Goal: Task Accomplishment & Management: Manage account settings

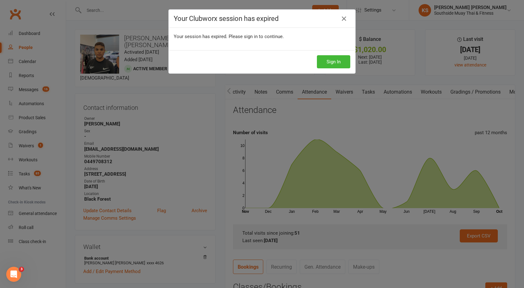
scroll to position [0, 105]
click at [343, 16] on icon at bounding box center [343, 18] width 7 height 7
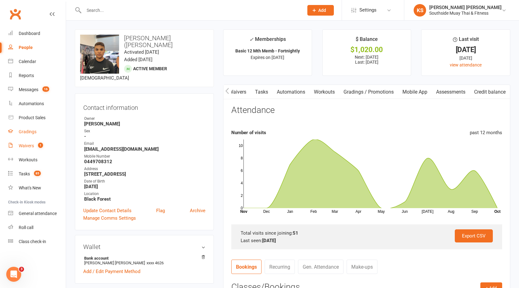
click at [24, 138] on link "Gradings" at bounding box center [37, 132] width 58 height 14
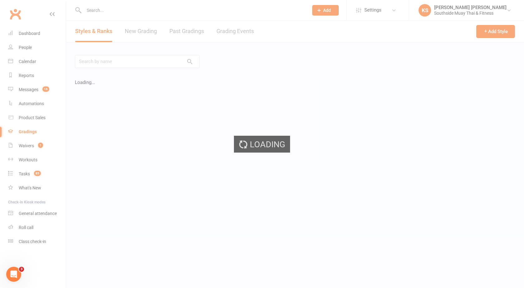
click at [24, 143] on div "Loading" at bounding box center [262, 144] width 524 height 288
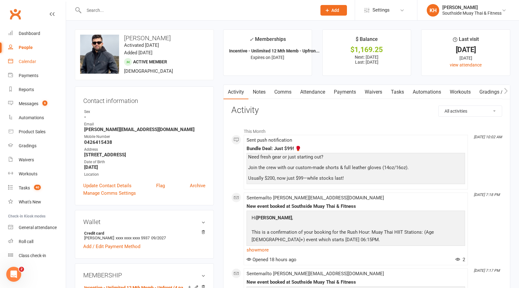
drag, startPoint x: 17, startPoint y: 57, endPoint x: 122, endPoint y: 91, distance: 110.1
click at [17, 57] on link "Calendar" at bounding box center [37, 62] width 58 height 14
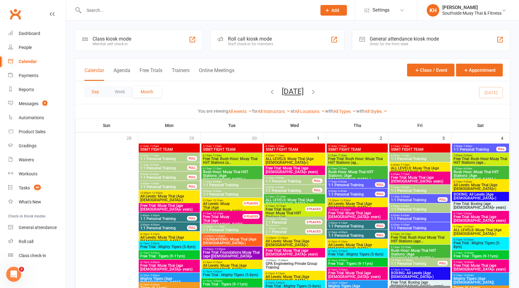
click at [99, 94] on button "Day" at bounding box center [95, 91] width 23 height 11
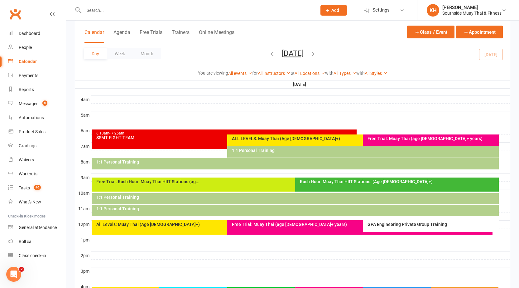
scroll to position [125, 0]
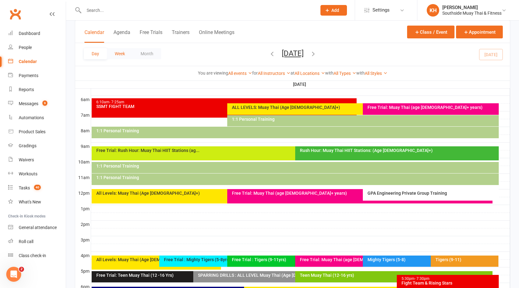
click at [119, 58] on button "Week" at bounding box center [120, 53] width 26 height 11
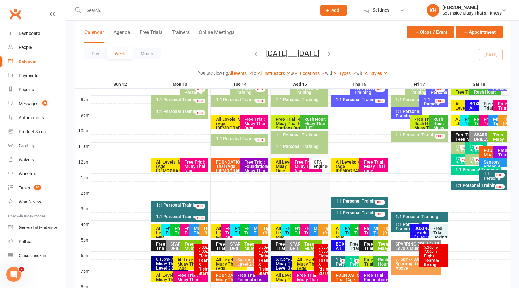
scroll to position [187, 0]
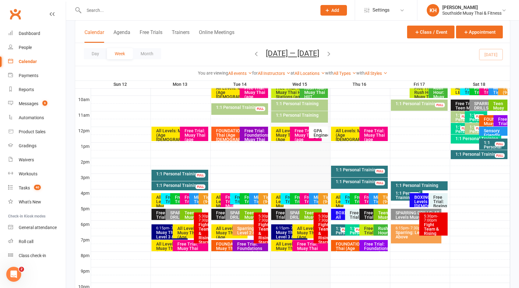
click at [342, 181] on div "1:1 Personal Training" at bounding box center [361, 181] width 51 height 4
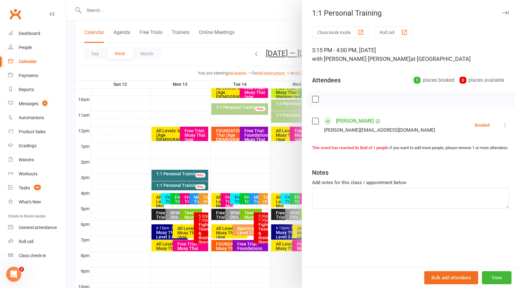
click at [502, 14] on icon "button" at bounding box center [505, 13] width 7 height 4
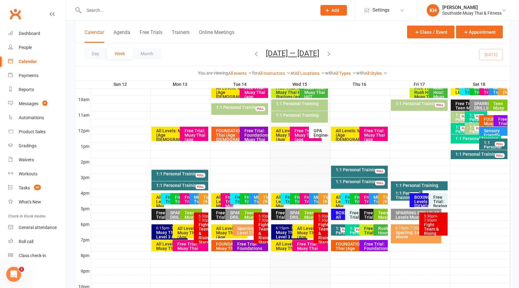
click at [329, 53] on icon "button" at bounding box center [329, 53] width 7 height 7
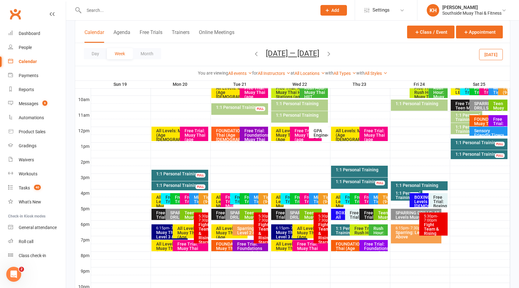
click at [188, 175] on div "1:1 Personal Training" at bounding box center [181, 174] width 51 height 4
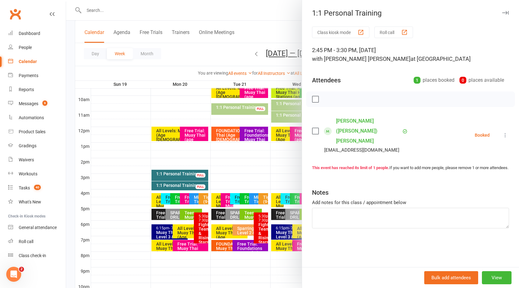
click at [502, 10] on button "button" at bounding box center [505, 12] width 7 height 7
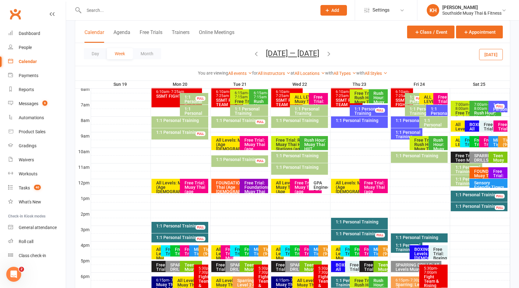
scroll to position [125, 0]
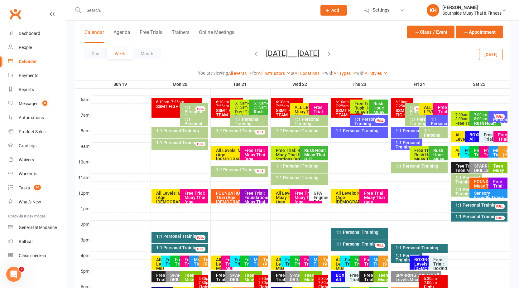
click at [192, 237] on div "1:1 Personal Training" at bounding box center [181, 236] width 51 height 4
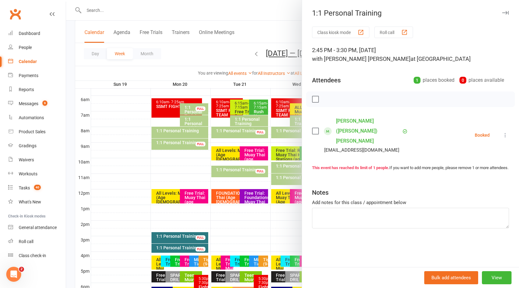
click at [502, 132] on icon at bounding box center [505, 135] width 6 height 6
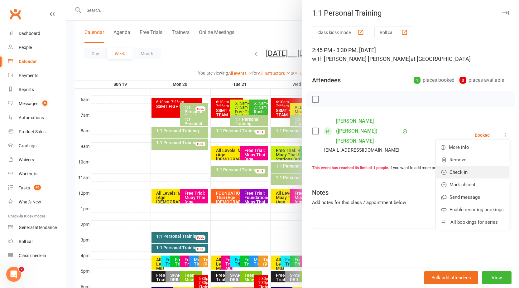
click at [459, 169] on link "Check in" at bounding box center [472, 172] width 73 height 12
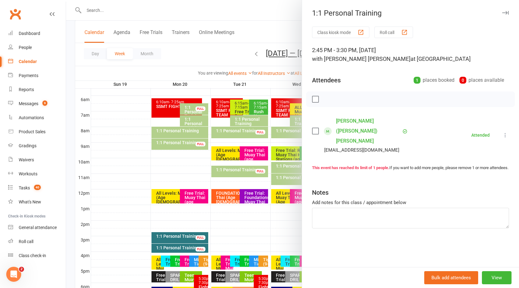
click at [502, 132] on icon at bounding box center [505, 135] width 6 height 6
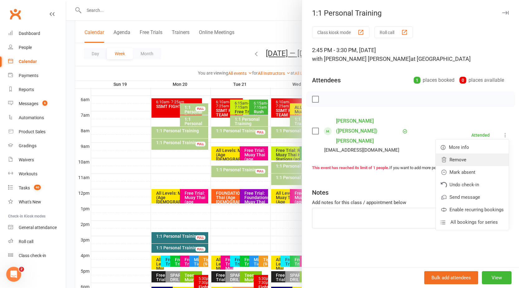
click at [463, 153] on link "Remove" at bounding box center [472, 159] width 73 height 12
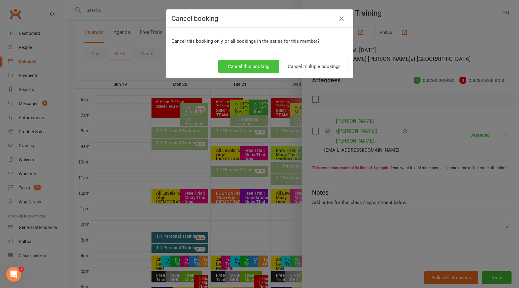
click at [249, 65] on button "Cancel this booking" at bounding box center [248, 66] width 61 height 13
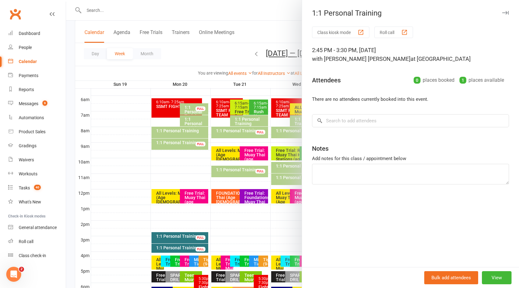
click at [502, 12] on icon "button" at bounding box center [505, 13] width 7 height 4
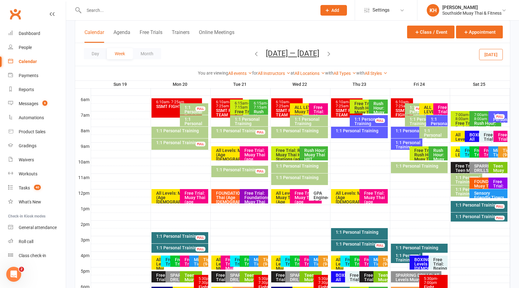
click at [178, 145] on div "1:1 Personal Training" at bounding box center [181, 142] width 51 height 4
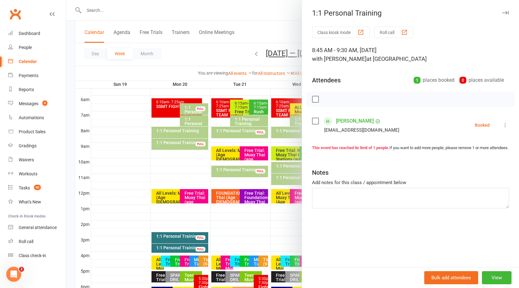
click at [502, 14] on icon "button" at bounding box center [505, 13] width 7 height 4
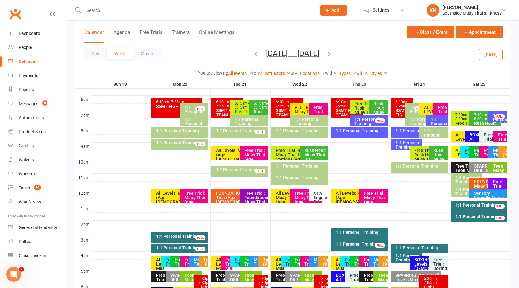
click at [172, 144] on div "1:1 Personal Training" at bounding box center [181, 142] width 51 height 4
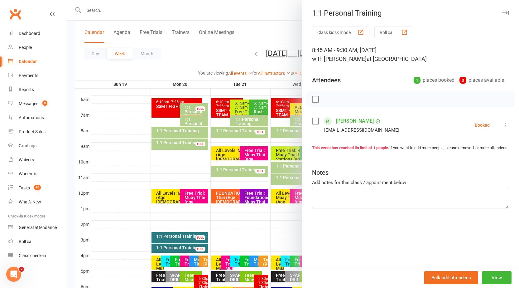
click at [502, 13] on icon "button" at bounding box center [505, 13] width 7 height 4
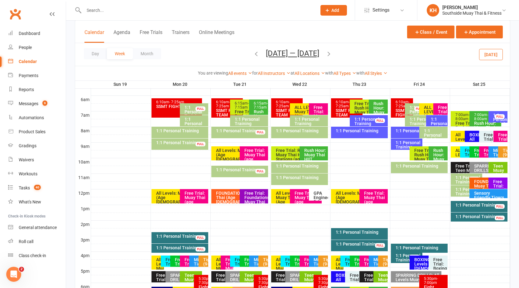
click at [290, 168] on div "1:1 Personal Training" at bounding box center [299, 167] width 57 height 11
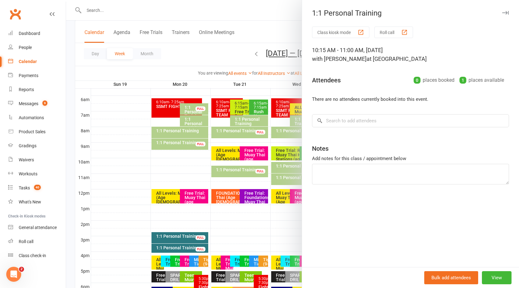
click at [502, 14] on button "button" at bounding box center [505, 12] width 7 height 7
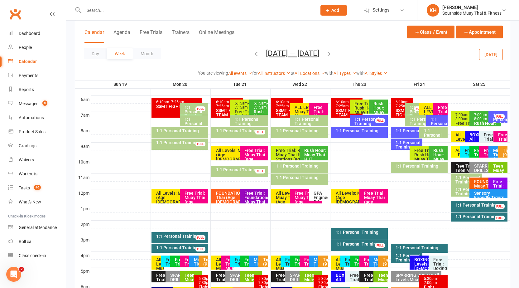
click at [332, 52] on icon "button" at bounding box center [329, 53] width 7 height 7
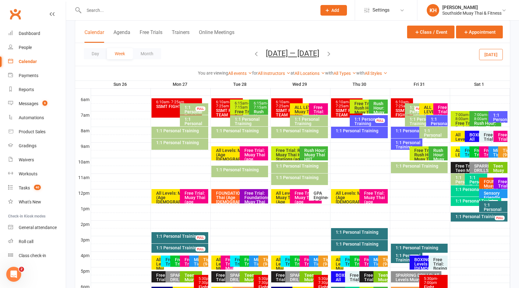
click at [253, 53] on icon "button" at bounding box center [256, 53] width 7 height 7
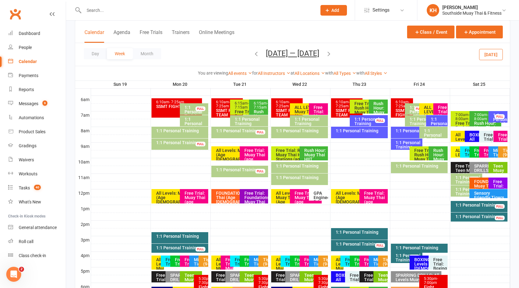
click at [171, 192] on div "All Levels: Muay Thai (Age 13+)" at bounding box center [178, 197] width 45 height 13
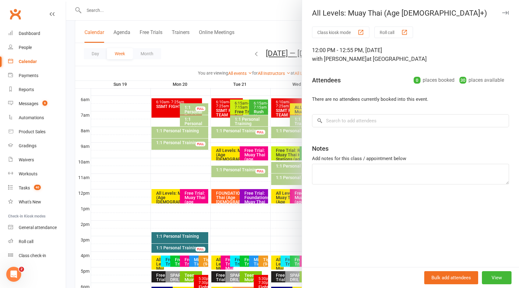
click at [502, 15] on button "button" at bounding box center [505, 12] width 7 height 7
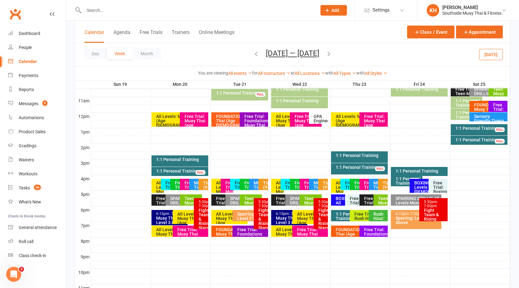
scroll to position [187, 0]
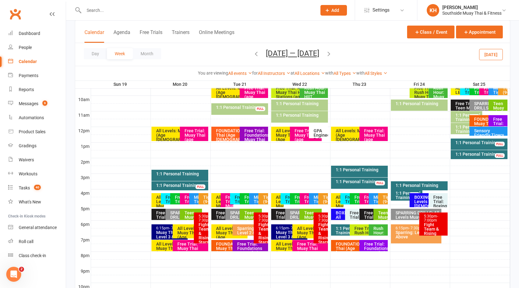
click at [385, 50] on div "Day Week Month Oct 19 — 25 2025 October 2025 Sun Mon Tue Wed Thu Fri Sat 28 29 …" at bounding box center [292, 54] width 435 height 23
click at [402, 51] on div "Day Week Month Oct 19 — 25 2025 October 2025 Sun Mon Tue Wed Thu Fri Sat 28 29 …" at bounding box center [292, 54] width 435 height 23
click at [295, 13] on input "text" at bounding box center [197, 10] width 230 height 9
click at [383, 55] on div "Day Week Month Oct 19 — 25 2025 October 2025 Sun Mon Tue Wed Thu Fri Sat 28 29 …" at bounding box center [292, 54] width 435 height 23
click at [332, 55] on icon "button" at bounding box center [329, 53] width 7 height 7
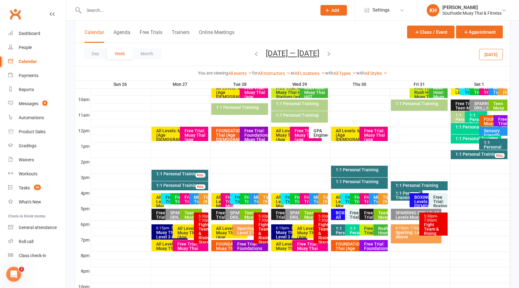
click at [191, 173] on div "1:1 Personal Training" at bounding box center [181, 174] width 51 height 4
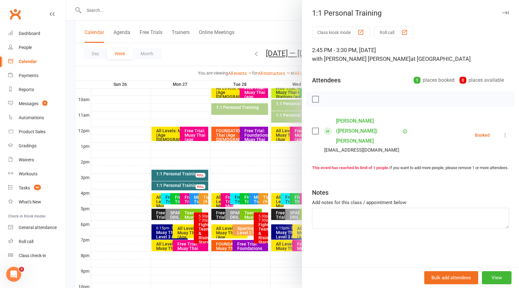
click at [502, 132] on icon at bounding box center [505, 135] width 6 height 6
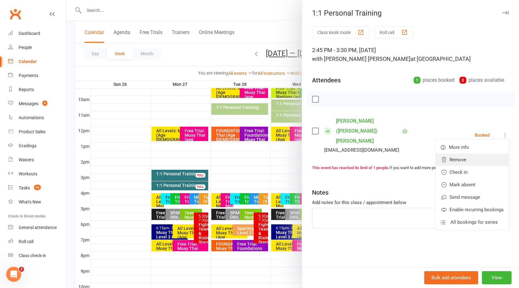
click at [456, 155] on link "Remove" at bounding box center [472, 159] width 73 height 12
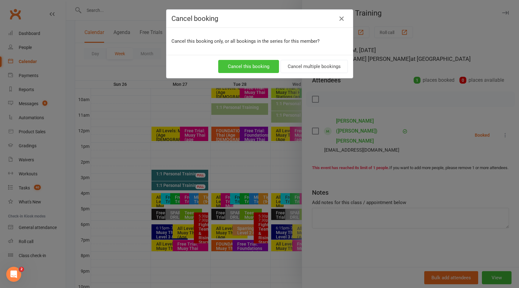
click at [261, 65] on button "Cancel this booking" at bounding box center [248, 66] width 61 height 13
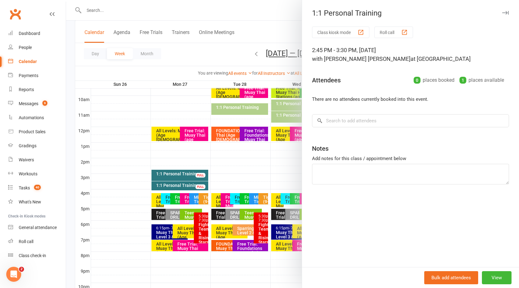
click at [503, 15] on button "button" at bounding box center [505, 12] width 7 height 7
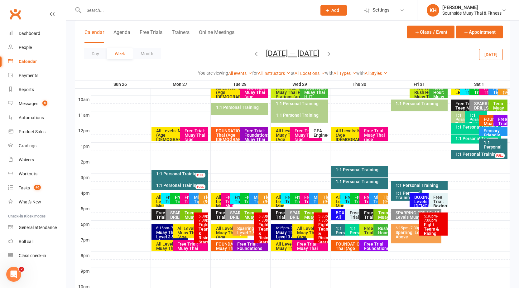
click at [332, 53] on icon "button" at bounding box center [329, 53] width 7 height 7
click at [193, 171] on div "1:1 Personal Training FULL" at bounding box center [180, 175] width 57 height 11
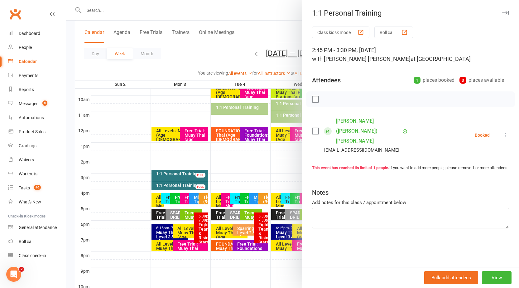
click at [502, 132] on icon at bounding box center [505, 135] width 6 height 6
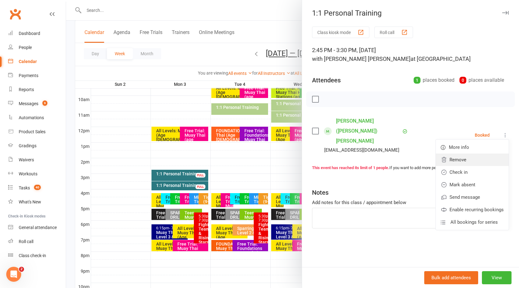
click at [455, 157] on link "Remove" at bounding box center [472, 159] width 73 height 12
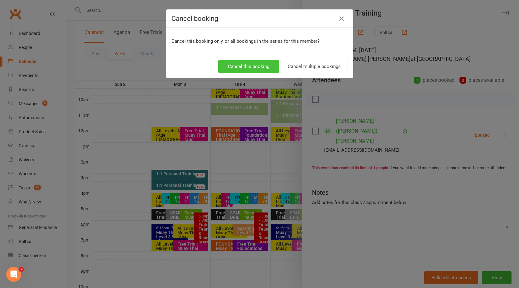
click at [264, 66] on button "Cancel this booking" at bounding box center [248, 66] width 61 height 13
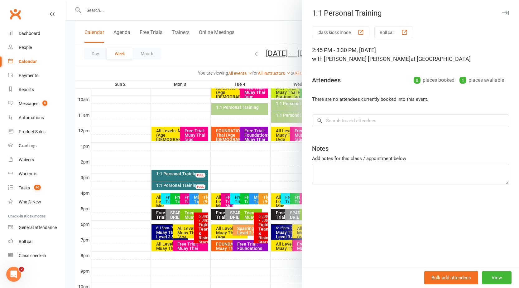
click at [502, 12] on icon "button" at bounding box center [505, 13] width 7 height 4
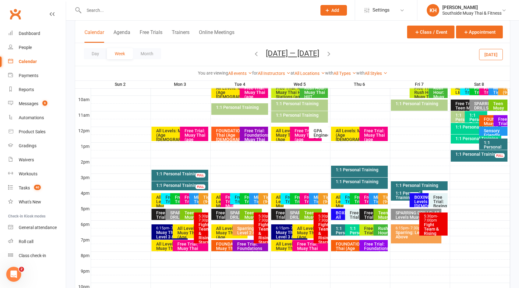
click at [331, 55] on icon "button" at bounding box center [329, 53] width 7 height 7
click at [253, 53] on icon "button" at bounding box center [256, 53] width 7 height 7
click at [327, 53] on icon "button" at bounding box center [329, 53] width 7 height 7
click at [200, 176] on div "FULL" at bounding box center [201, 175] width 10 height 5
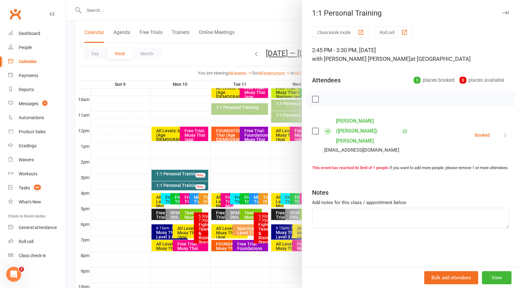
click at [502, 132] on icon at bounding box center [505, 135] width 6 height 6
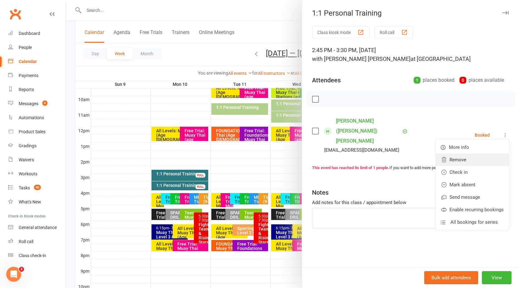
click at [458, 156] on link "Remove" at bounding box center [472, 159] width 73 height 12
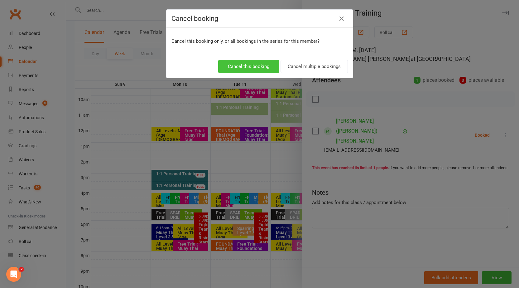
click at [234, 68] on button "Cancel this booking" at bounding box center [248, 66] width 61 height 13
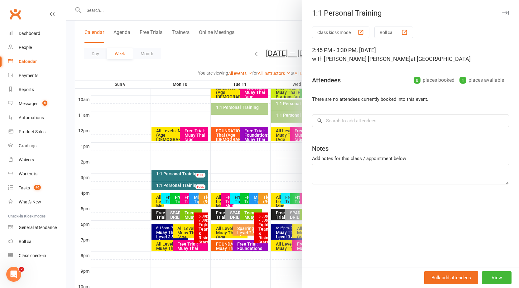
click at [503, 9] on div "1:1 Personal Training" at bounding box center [410, 13] width 217 height 9
click at [502, 11] on button "button" at bounding box center [505, 12] width 7 height 7
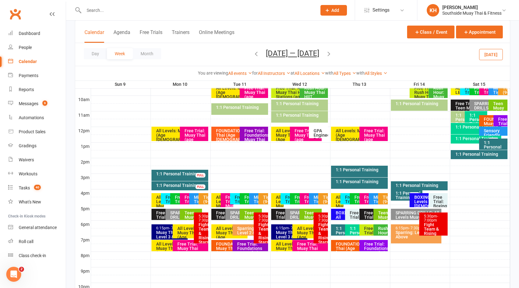
click at [328, 52] on icon "button" at bounding box center [329, 53] width 7 height 7
click at [185, 174] on div "1:1 Personal Training" at bounding box center [181, 174] width 51 height 4
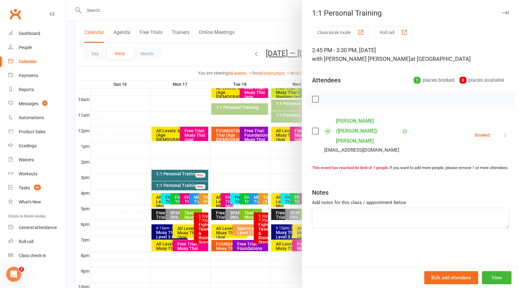
click at [502, 133] on icon at bounding box center [505, 135] width 6 height 6
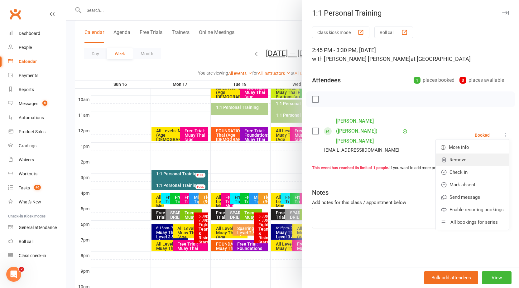
click at [467, 160] on link "Remove" at bounding box center [472, 159] width 73 height 12
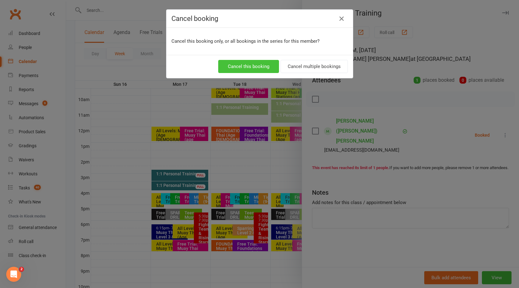
click at [270, 65] on button "Cancel this booking" at bounding box center [248, 66] width 61 height 13
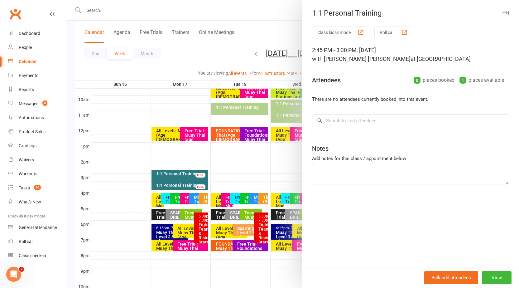
click at [502, 13] on icon "button" at bounding box center [505, 13] width 7 height 4
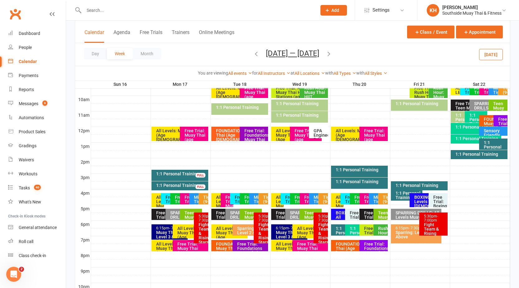
click at [260, 52] on span "Nov 16 — 22 2025 October 2025 Sun Mon Tue Wed Thu Fri Sat 28 29 30 01 02 03 04 …" at bounding box center [293, 54] width 66 height 11
click at [253, 52] on icon "button" at bounding box center [256, 53] width 7 height 7
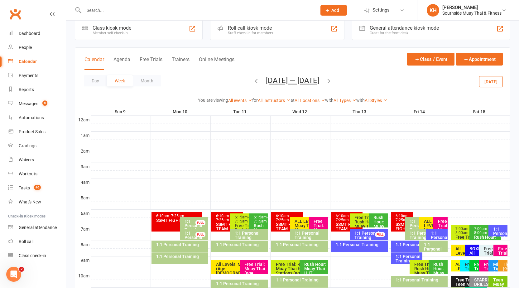
scroll to position [0, 0]
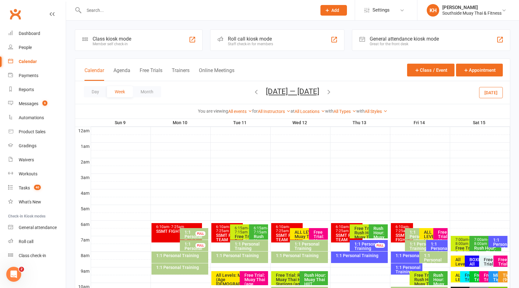
click at [330, 90] on icon "button" at bounding box center [329, 91] width 7 height 7
click at [253, 91] on icon "button" at bounding box center [256, 91] width 7 height 7
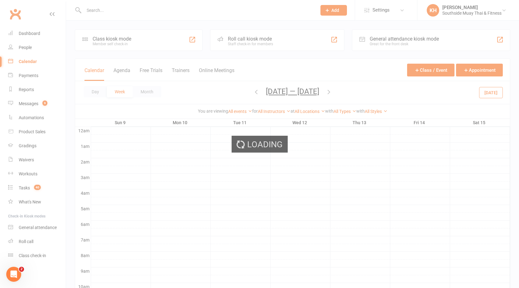
click at [252, 91] on div "Loading" at bounding box center [259, 144] width 519 height 288
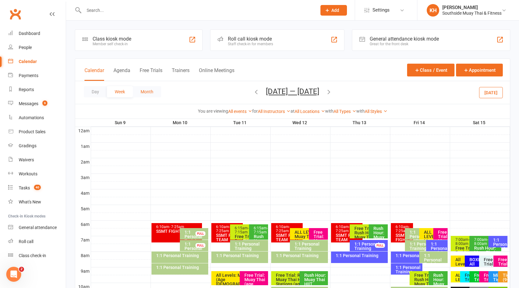
click at [142, 90] on button "Month" at bounding box center [147, 91] width 28 height 11
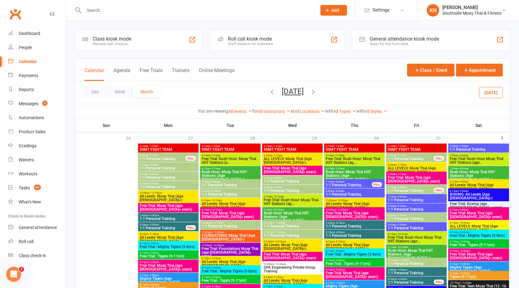
click at [269, 92] on icon "button" at bounding box center [272, 91] width 7 height 7
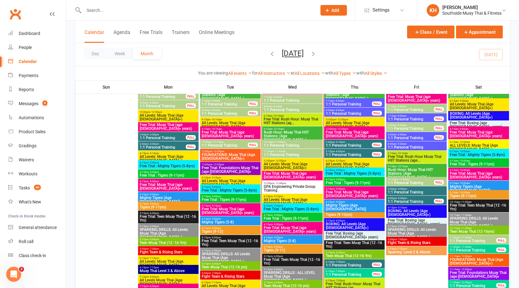
scroll to position [670, 0]
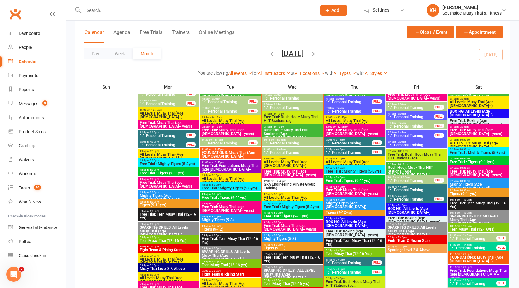
click at [282, 167] on span "- 12:55pm" at bounding box center [280, 168] width 12 height 3
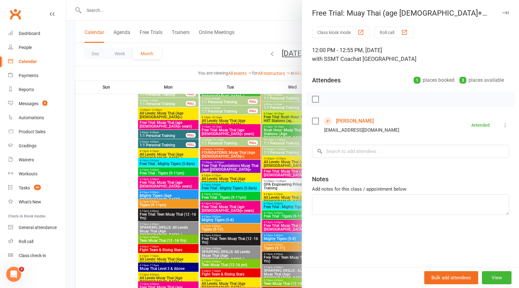
click at [503, 12] on icon "button" at bounding box center [505, 13] width 7 height 4
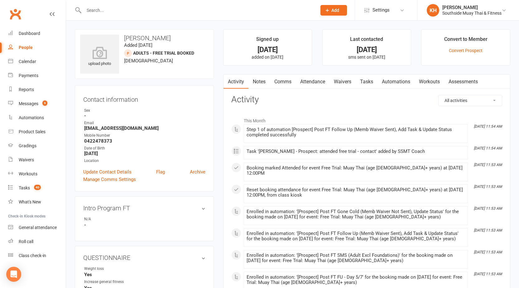
click at [259, 83] on link "Notes" at bounding box center [260, 82] width 22 height 14
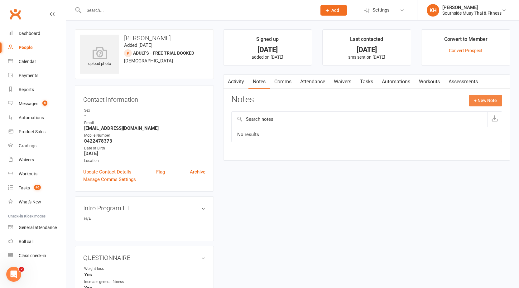
click at [489, 102] on button "+ New Note" at bounding box center [485, 100] width 33 height 11
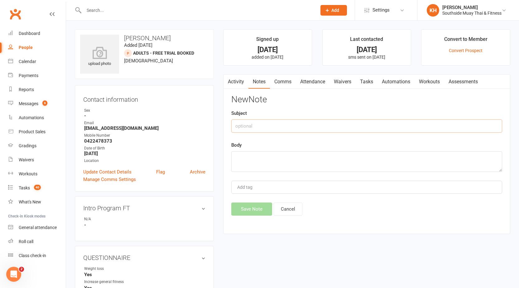
click at [329, 126] on input "text" at bounding box center [366, 125] width 271 height 13
click at [326, 125] on input "text" at bounding box center [366, 125] width 271 height 13
type input "post trial"
click at [339, 164] on textarea at bounding box center [366, 161] width 271 height 21
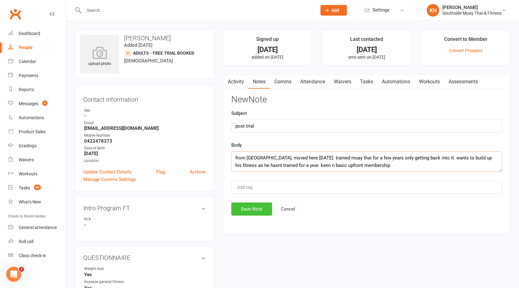
type textarea "from [GEOGRAPHIC_DATA], moved here [DATE]. trained muay thai for a few years on…"
click at [250, 207] on button "Save Note" at bounding box center [251, 208] width 41 height 13
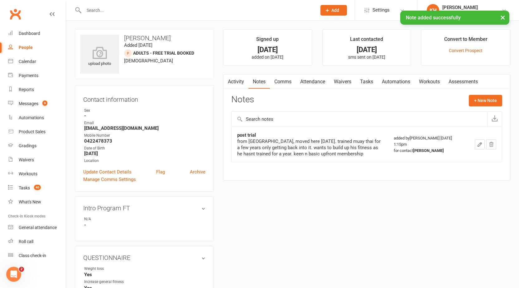
click at [350, 80] on link "Waivers" at bounding box center [343, 82] width 26 height 14
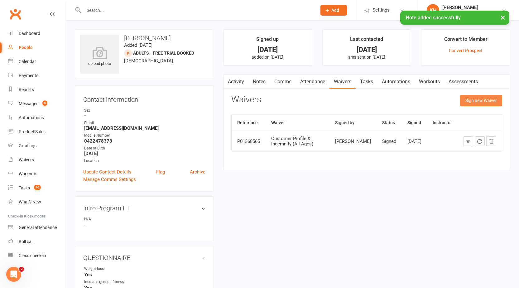
click at [482, 101] on button "Sign new Waiver" at bounding box center [481, 100] width 42 height 11
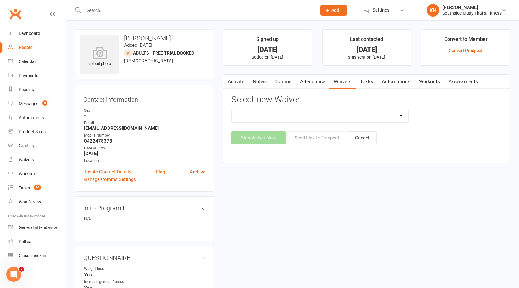
click at [398, 112] on select "10 or 5 Session Pass | Upfront (former member) 10 Session Pass | Upfront (DD Pa…" at bounding box center [320, 116] width 177 height 12
select select "2596"
click at [232, 110] on select "10 or 5 Session Pass | Upfront (former member) 10 Session Pass | Upfront (DD Pa…" at bounding box center [320, 116] width 177 height 12
click at [329, 136] on button "Send Link to [GEOGRAPHIC_DATA]" at bounding box center [317, 137] width 59 height 13
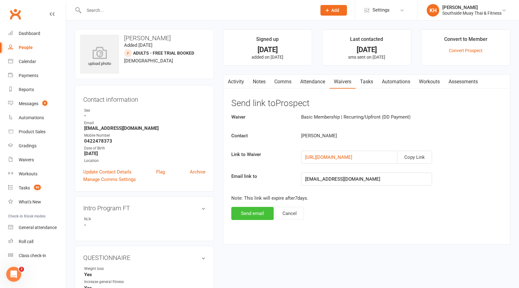
click at [255, 212] on button "Send email" at bounding box center [252, 213] width 42 height 13
